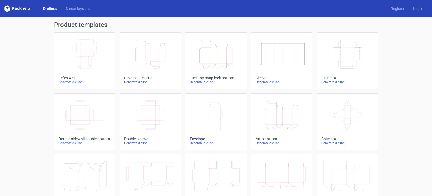
click at [204, 55] on icon "Height Depth Width" at bounding box center [216, 54] width 48 height 30
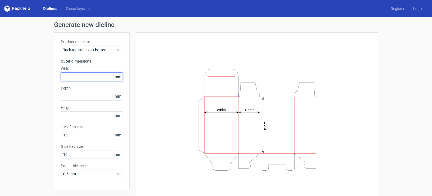
click at [70, 76] on input "text" at bounding box center [92, 77] width 62 height 9
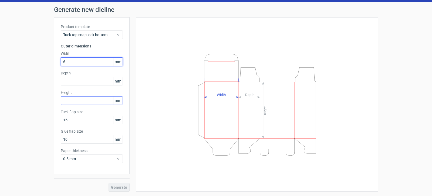
type input "60"
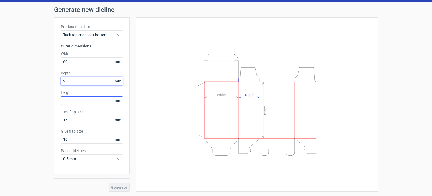
type input "28"
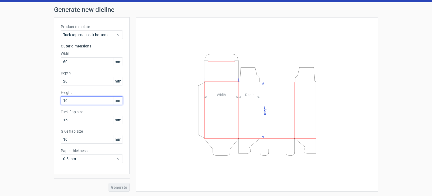
type input "100"
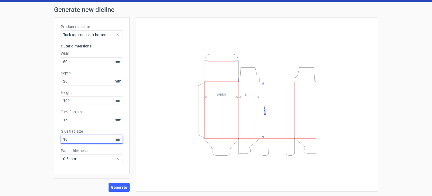
drag, startPoint x: 39, startPoint y: 140, endPoint x: 31, endPoint y: 140, distance: 8.6
click at [61, 140] on input "10" at bounding box center [92, 139] width 62 height 9
type input "15"
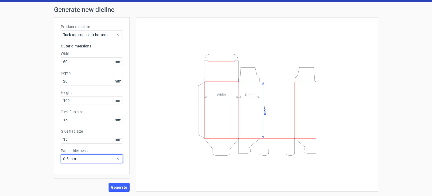
click at [117, 159] on icon at bounding box center [118, 159] width 4 height 4
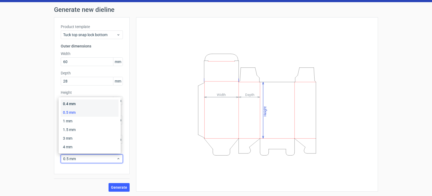
click at [70, 105] on div "0.4 mm" at bounding box center [90, 104] width 58 height 9
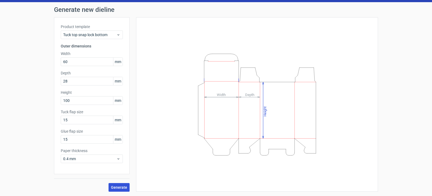
click at [123, 188] on span "Generate" at bounding box center [119, 188] width 16 height 4
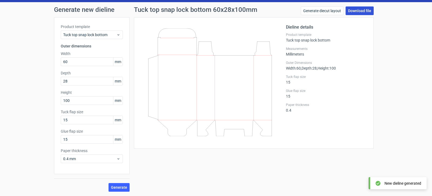
click at [356, 9] on link "Download file" at bounding box center [360, 10] width 28 height 9
